Goal: Information Seeking & Learning: Learn about a topic

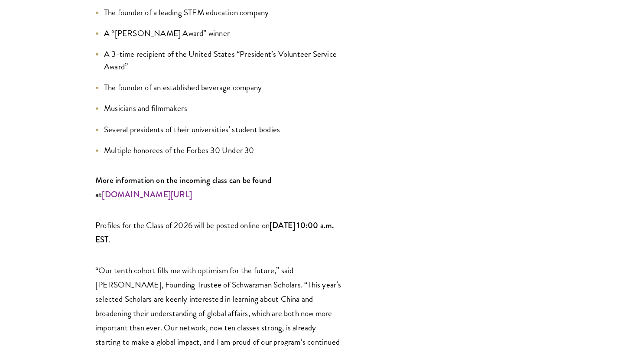
scroll to position [1205, 0]
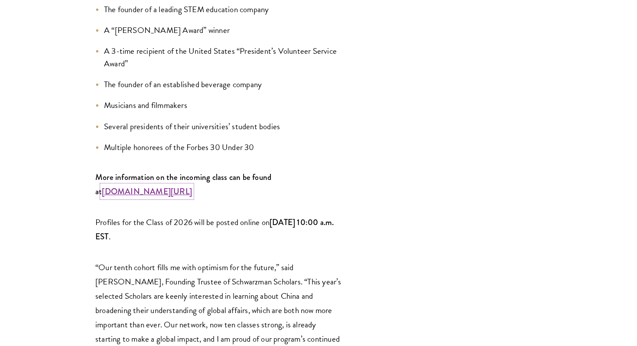
click at [190, 186] on strong "www.schwarzmanscholars.org/scholars" at bounding box center [147, 192] width 90 height 12
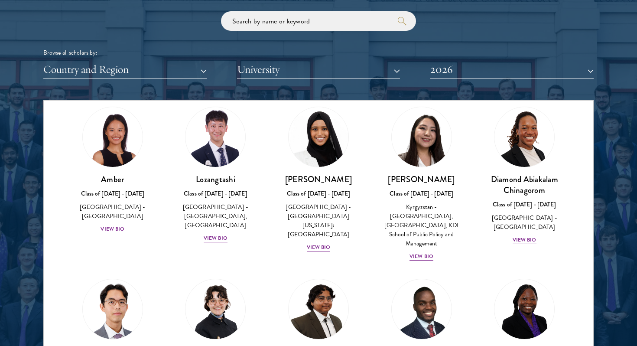
scroll to position [1051, 0]
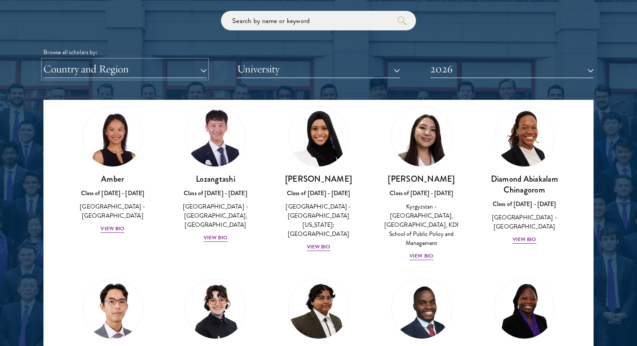
click at [105, 73] on button "Country and Region" at bounding box center [124, 69] width 163 height 18
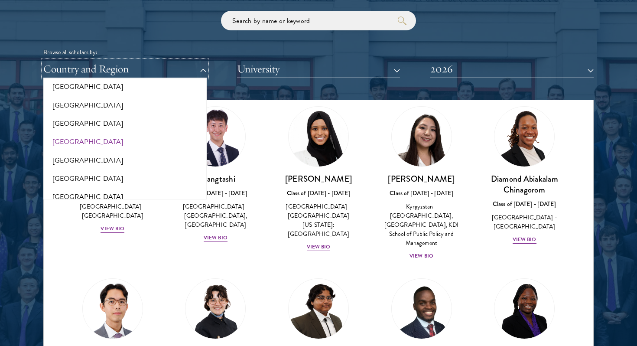
scroll to position [167, 0]
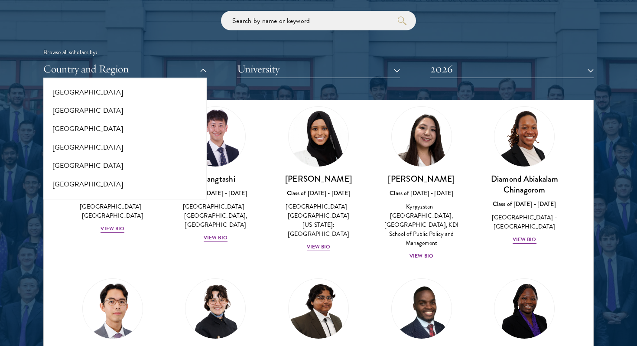
click at [21, 238] on div at bounding box center [318, 140] width 637 height 528
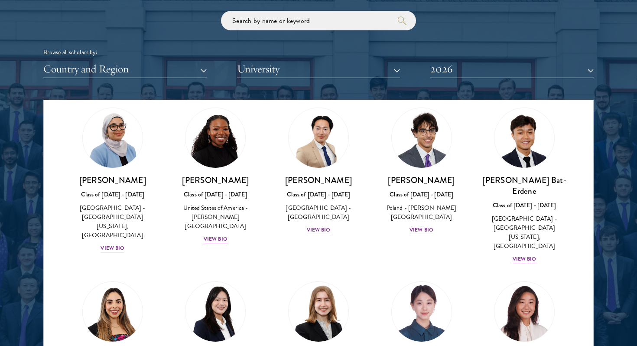
scroll to position [527, 0]
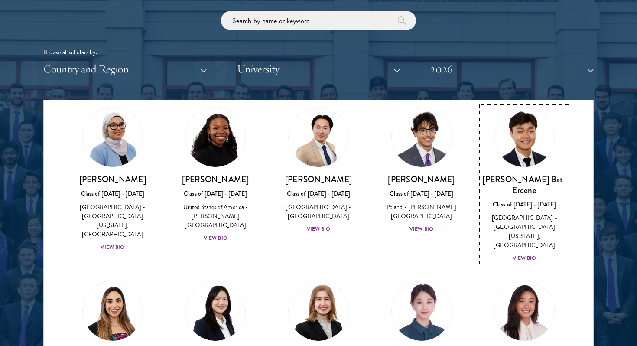
click at [521, 254] on div "View Bio" at bounding box center [525, 258] width 24 height 8
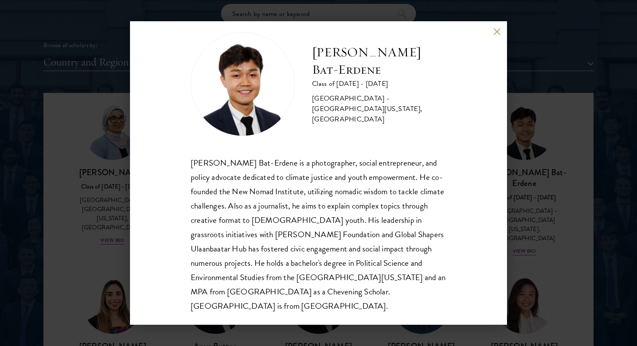
scroll to position [1060, 0]
